Goal: Task Accomplishment & Management: Use online tool/utility

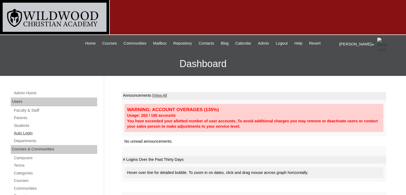
click at [25, 133] on link "Auto Login" at bounding box center [55, 133] width 84 height 7
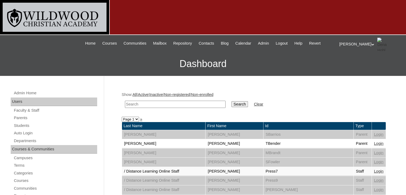
click at [147, 102] on input "text" at bounding box center [175, 104] width 101 height 7
type input "labha"
click at [231, 105] on input "Search" at bounding box center [239, 104] width 17 height 6
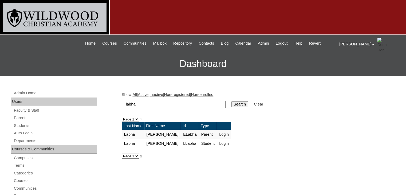
click at [219, 134] on link "Login" at bounding box center [224, 134] width 10 height 4
